Goal: Information Seeking & Learning: Learn about a topic

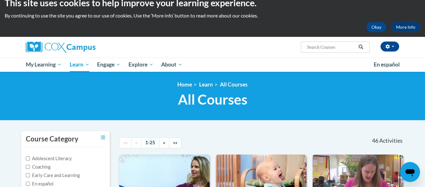
scroll to position [4, 0]
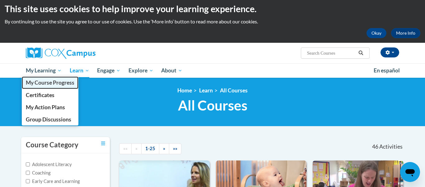
click at [57, 82] on span "My Course Progress" at bounding box center [50, 82] width 49 height 7
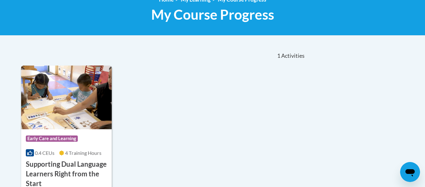
scroll to position [98, 0]
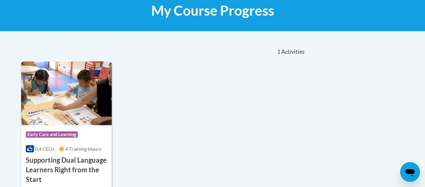
click at [78, 165] on h3 "Supporting Dual Language Learners Right from the Start" at bounding box center [66, 169] width 81 height 29
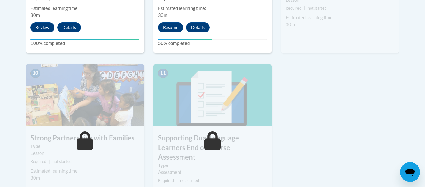
scroll to position [684, 0]
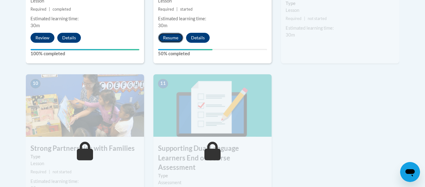
click at [169, 40] on button "Resume" at bounding box center [170, 38] width 25 height 10
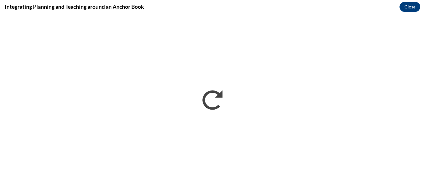
scroll to position [0, 0]
click at [413, 7] on button "Close" at bounding box center [410, 7] width 21 height 10
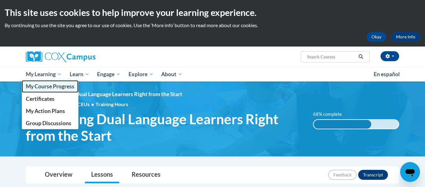
click at [46, 87] on span "My Course Progress" at bounding box center [50, 86] width 49 height 7
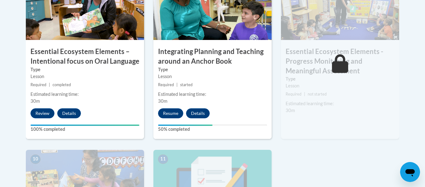
scroll to position [612, 0]
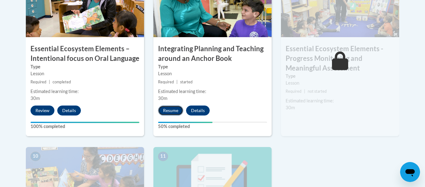
click at [176, 109] on button "Resume" at bounding box center [170, 110] width 25 height 10
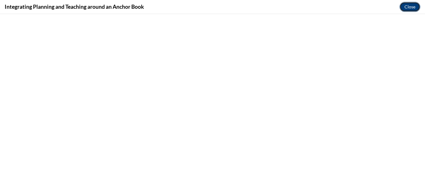
click at [407, 6] on button "Close" at bounding box center [410, 7] width 21 height 10
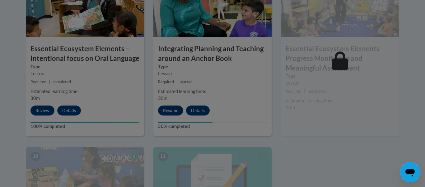
click at [163, 106] on div at bounding box center [212, 93] width 425 height 187
click at [169, 109] on div at bounding box center [212, 93] width 425 height 187
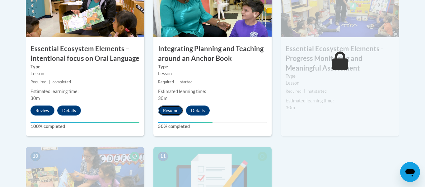
click at [169, 111] on button "Resume" at bounding box center [170, 110] width 25 height 10
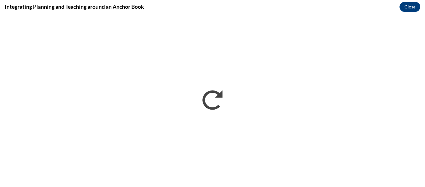
scroll to position [0, 0]
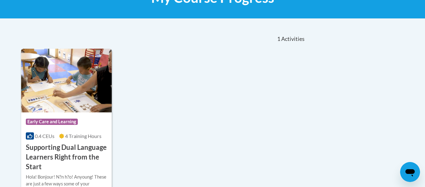
click at [62, 134] on icon at bounding box center [61, 135] width 5 height 5
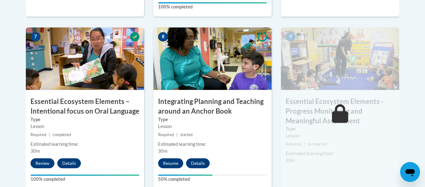
scroll to position [580, 0]
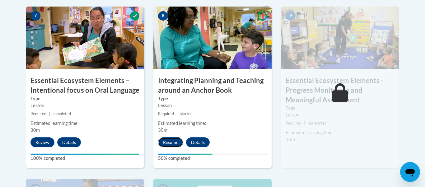
click at [174, 142] on button "Resume" at bounding box center [170, 142] width 25 height 10
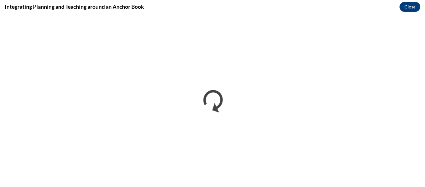
scroll to position [0, 0]
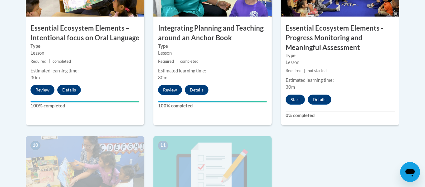
scroll to position [630, 0]
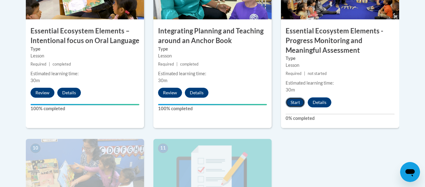
click at [294, 101] on button "Start" at bounding box center [295, 102] width 19 height 10
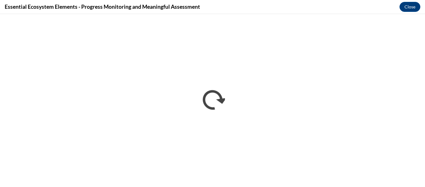
scroll to position [0, 0]
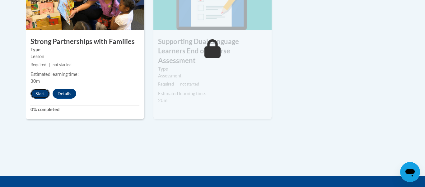
click at [45, 94] on button "Start" at bounding box center [40, 93] width 19 height 10
